Goal: Task Accomplishment & Management: Use online tool/utility

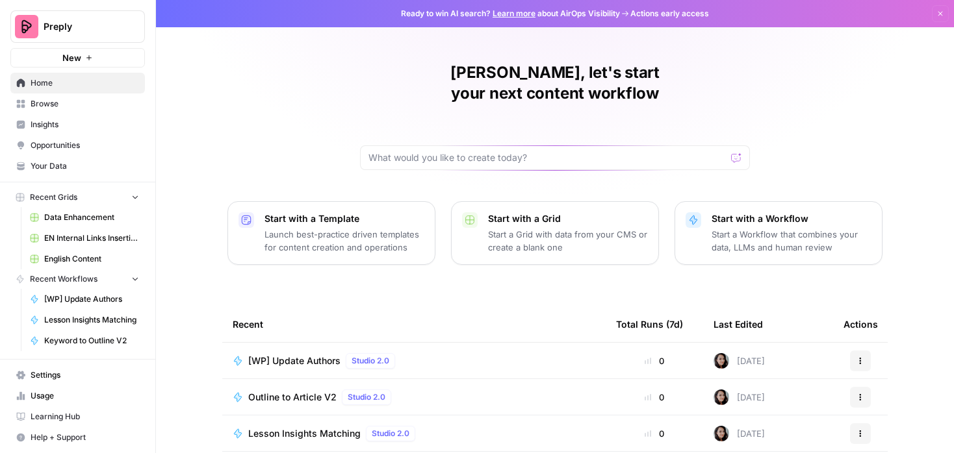
click at [51, 124] on span "Insights" at bounding box center [85, 125] width 108 height 12
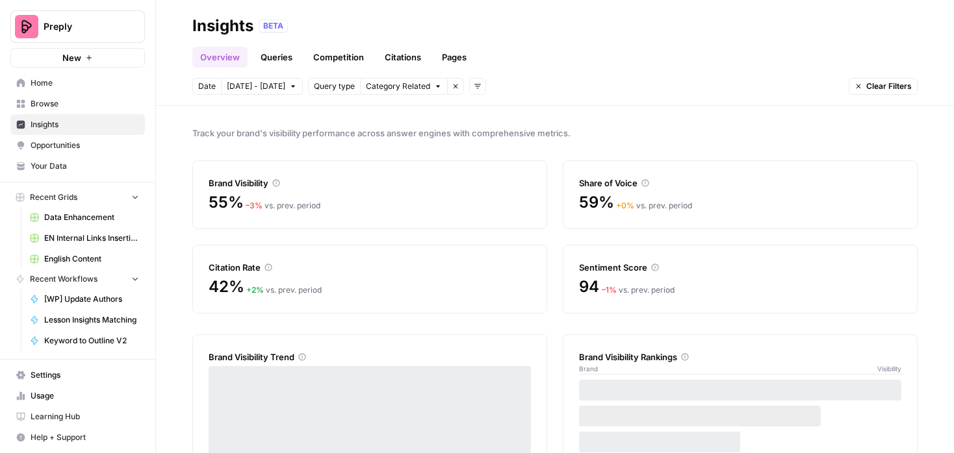
click at [59, 105] on span "Browse" at bounding box center [85, 104] width 108 height 12
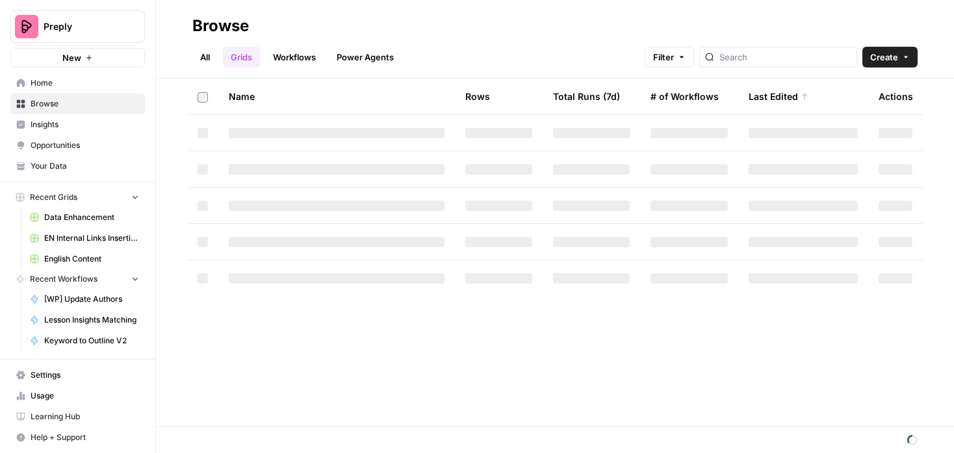
click at [311, 60] on link "Workflows" at bounding box center [294, 57] width 58 height 21
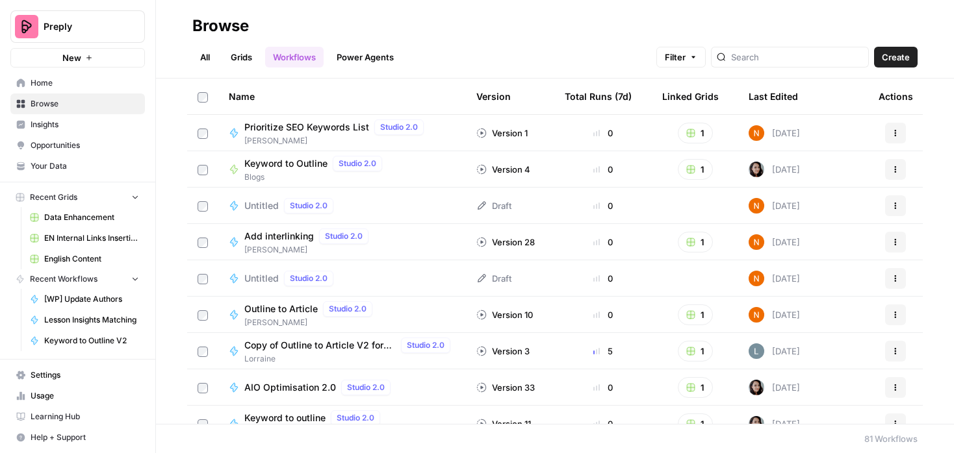
click at [902, 64] on button "Create" at bounding box center [896, 57] width 44 height 21
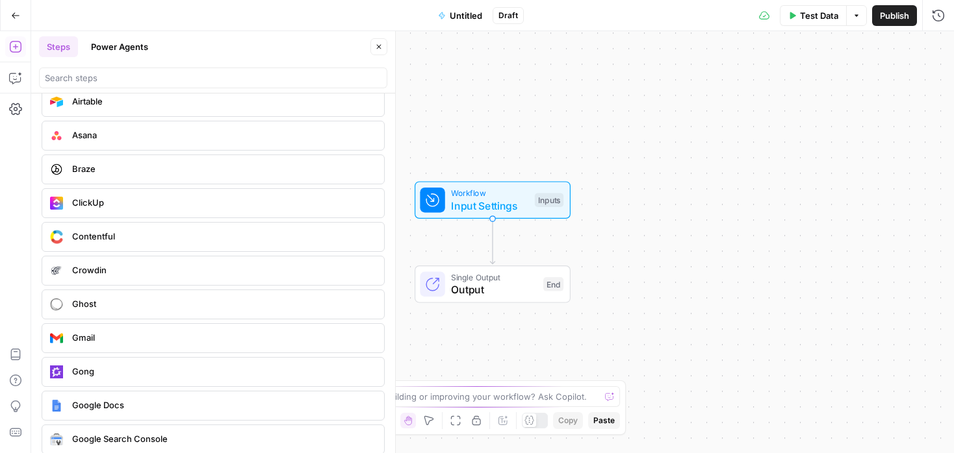
scroll to position [2455, 0]
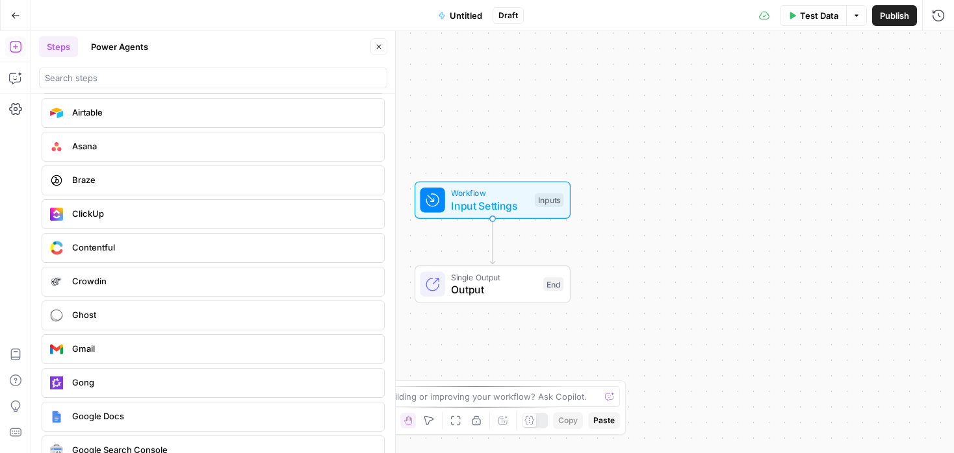
click at [90, 179] on span "Braze" at bounding box center [222, 179] width 301 height 13
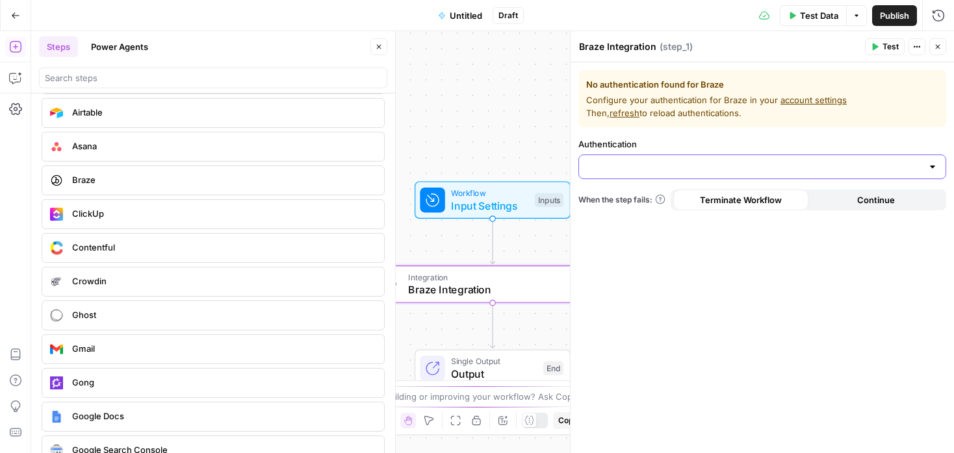
click at [676, 170] on input "Authentication" at bounding box center [754, 166] width 335 height 13
click at [683, 133] on form "No authentication found for Braze Configure your authentication for Braze in yo…" at bounding box center [761, 257] width 383 height 391
click at [666, 158] on div at bounding box center [762, 167] width 368 height 25
click at [643, 204] on span "﹢ Create New" at bounding box center [759, 199] width 340 height 13
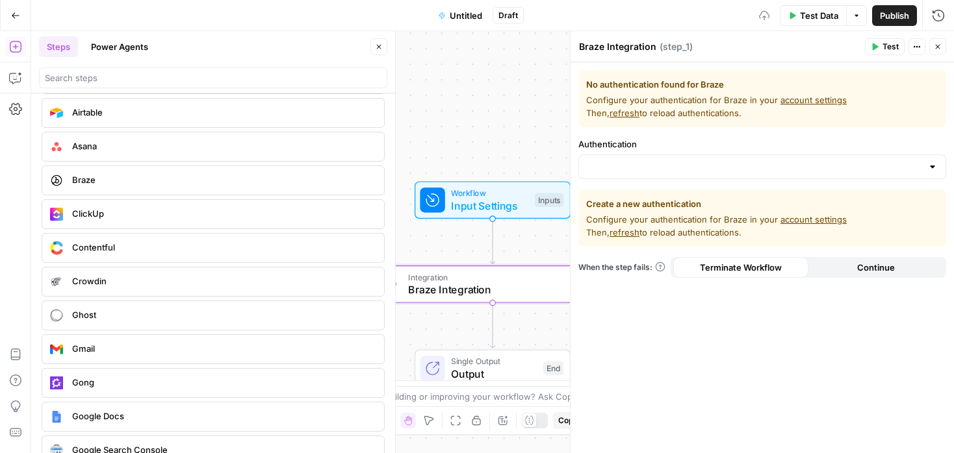
click at [659, 156] on div at bounding box center [762, 167] width 368 height 25
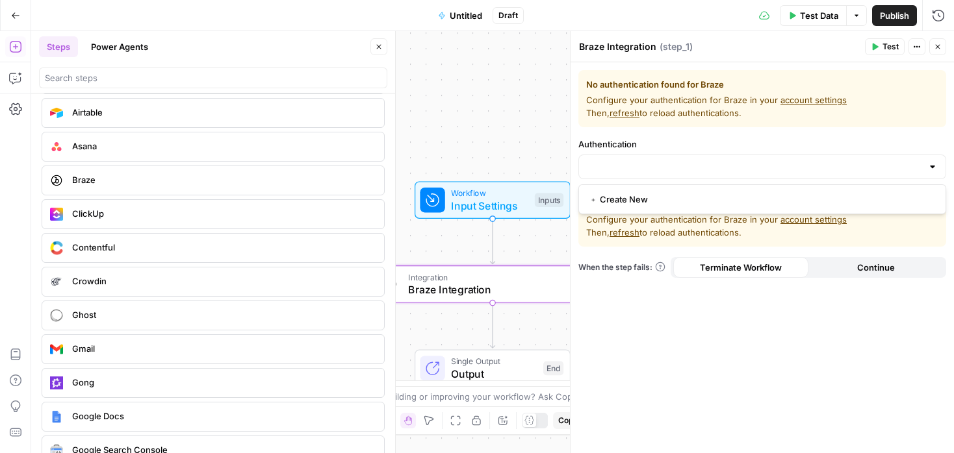
click at [661, 134] on form "No authentication found for Braze Configure your authentication for Braze in yo…" at bounding box center [761, 257] width 383 height 391
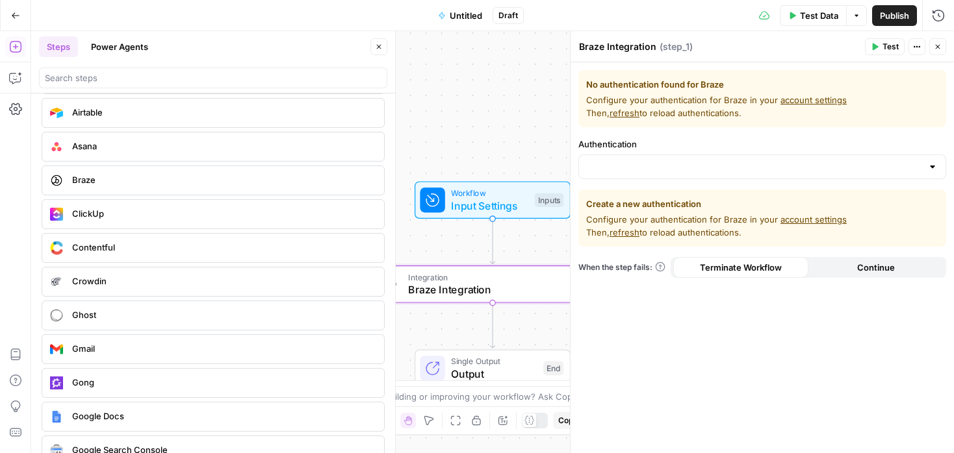
click at [787, 218] on link "account settings" at bounding box center [813, 219] width 66 height 10
click at [937, 44] on icon "button" at bounding box center [937, 47] width 8 height 8
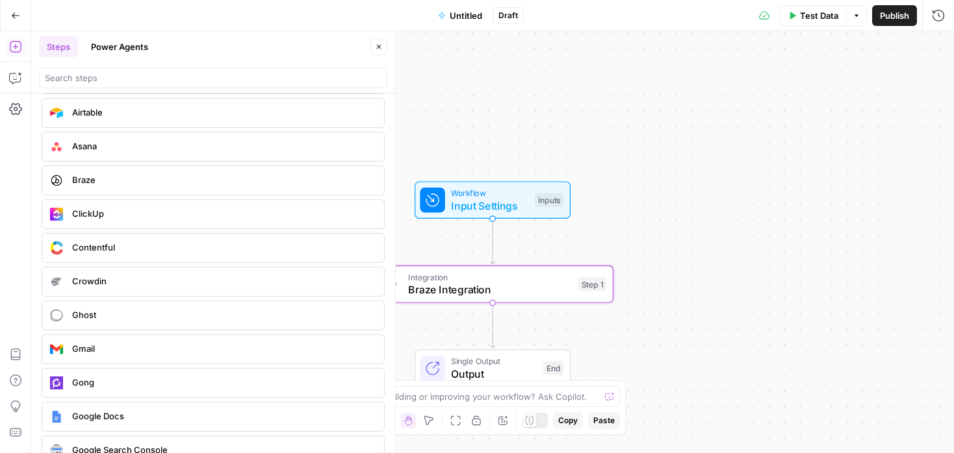
click at [379, 44] on icon "button" at bounding box center [379, 47] width 8 height 8
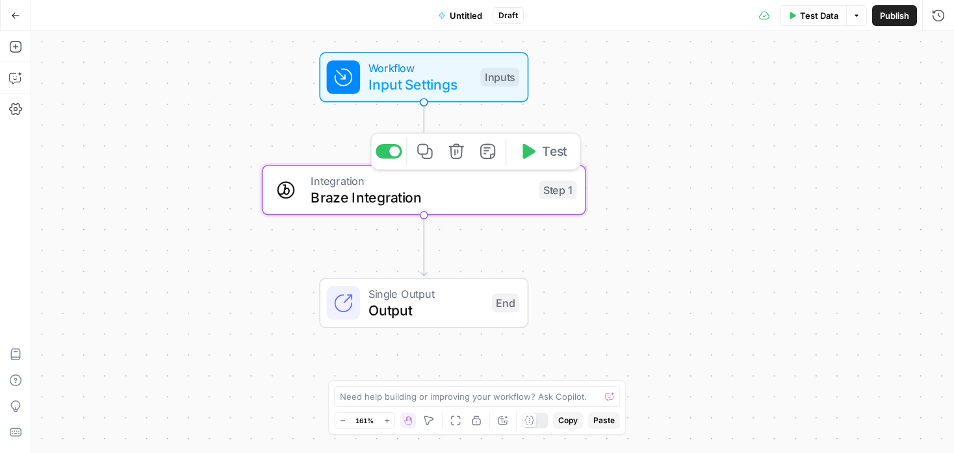
click at [440, 194] on span "Braze Integration" at bounding box center [420, 197] width 220 height 21
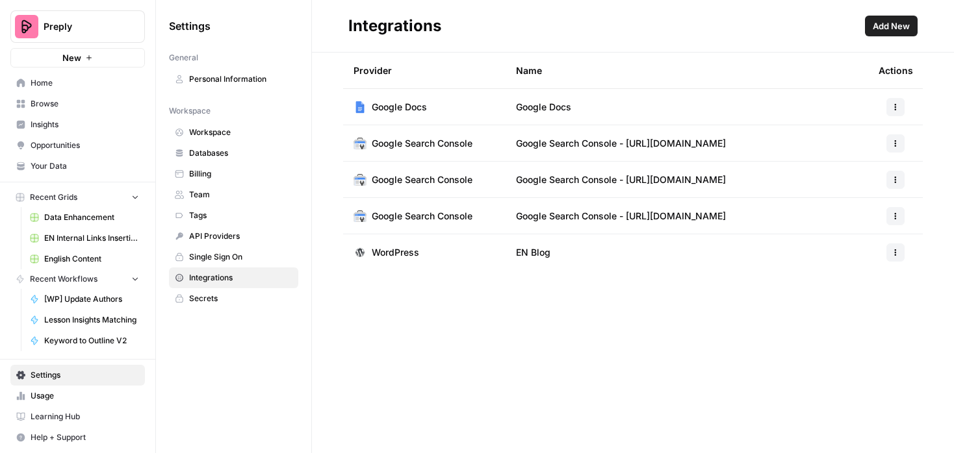
click at [891, 31] on span "Add New" at bounding box center [890, 25] width 37 height 13
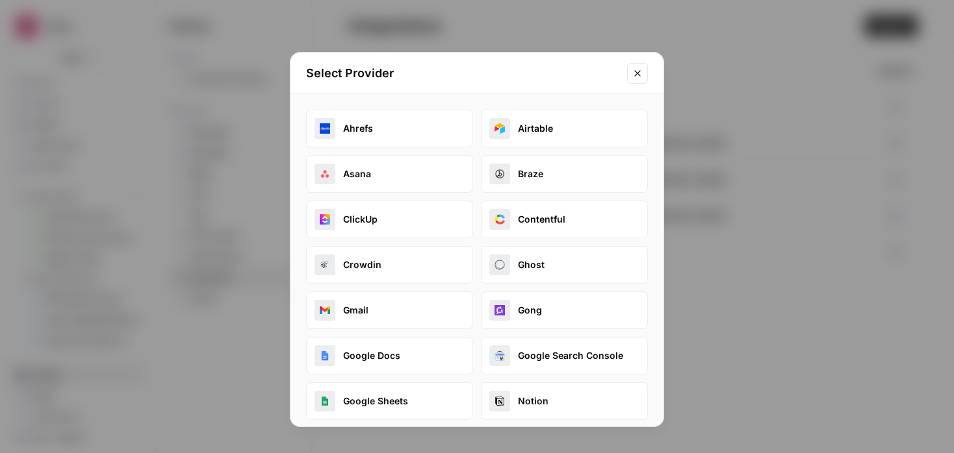
click at [522, 173] on button "Braze" at bounding box center [564, 174] width 167 height 38
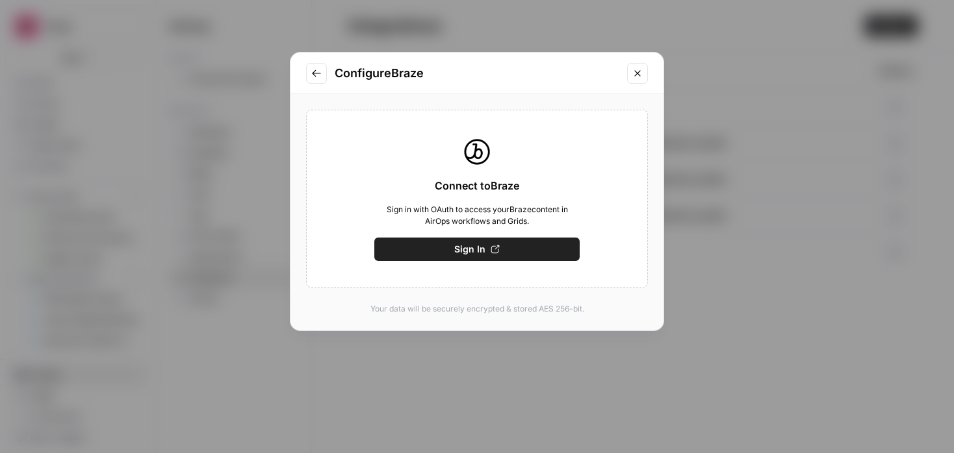
click at [638, 75] on icon "Close modal" at bounding box center [637, 73] width 10 height 10
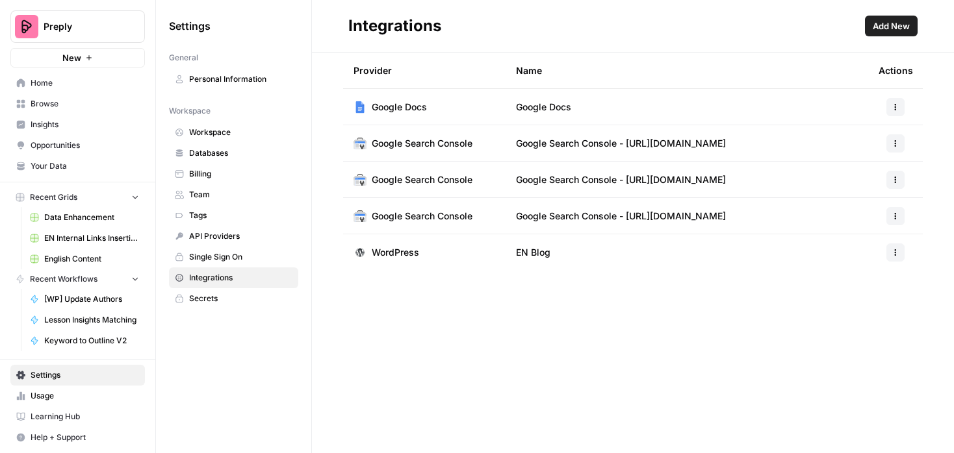
click at [47, 218] on span "Data Enhancement" at bounding box center [91, 218] width 95 height 12
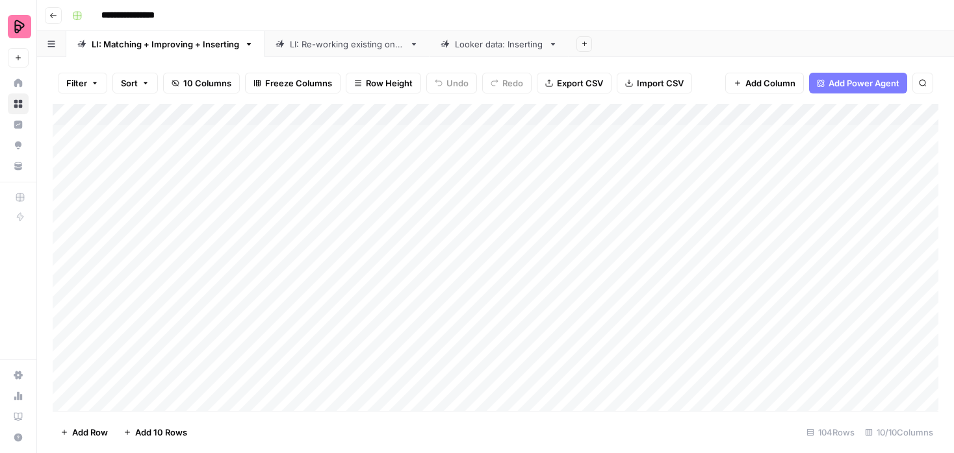
click at [557, 48] on icon at bounding box center [552, 44] width 9 height 9
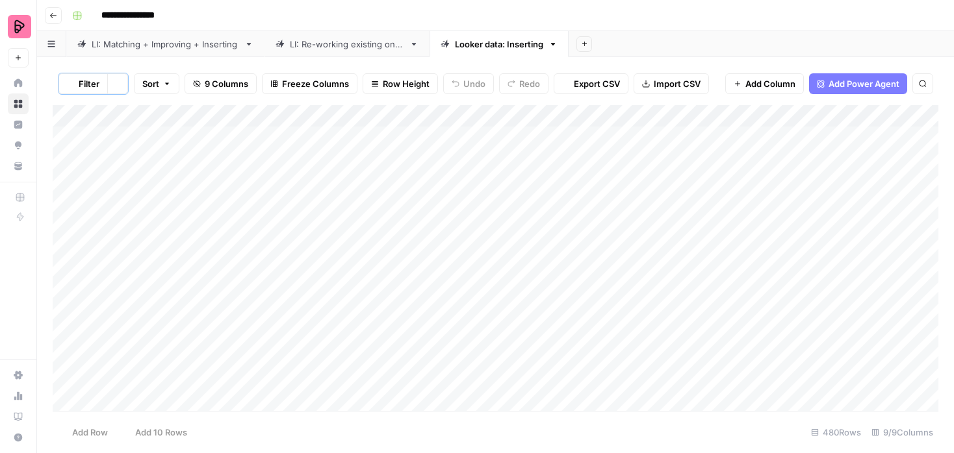
click at [588, 48] on button "Add Sheet" at bounding box center [584, 44] width 16 height 16
click at [676, 37] on div "Add Sheet" at bounding box center [760, 44] width 385 height 26
click at [585, 44] on icon "button" at bounding box center [584, 43] width 7 height 7
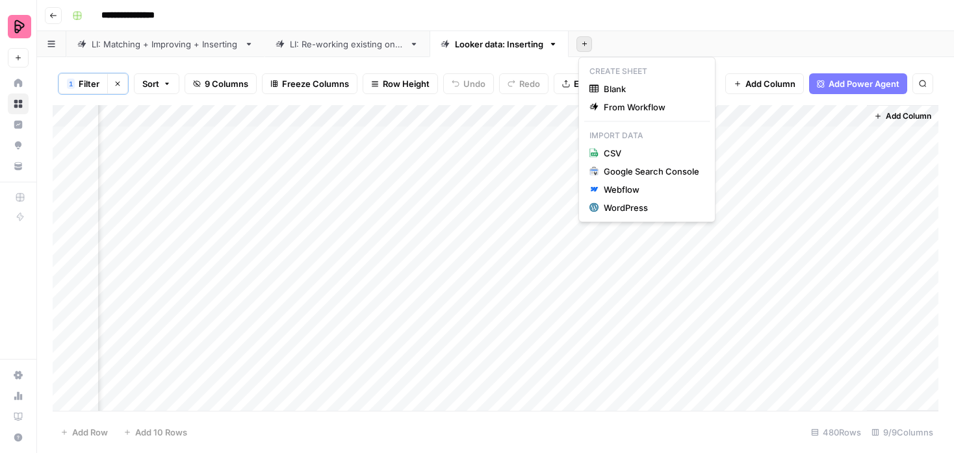
click at [541, 218] on div "Add Column" at bounding box center [495, 258] width 885 height 306
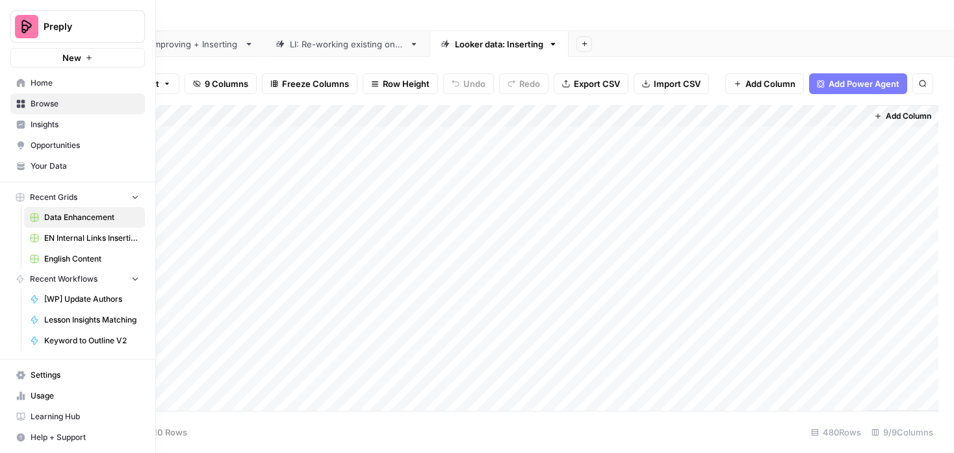
click at [19, 81] on icon at bounding box center [21, 83] width 8 height 8
